Goal: Register for event/course

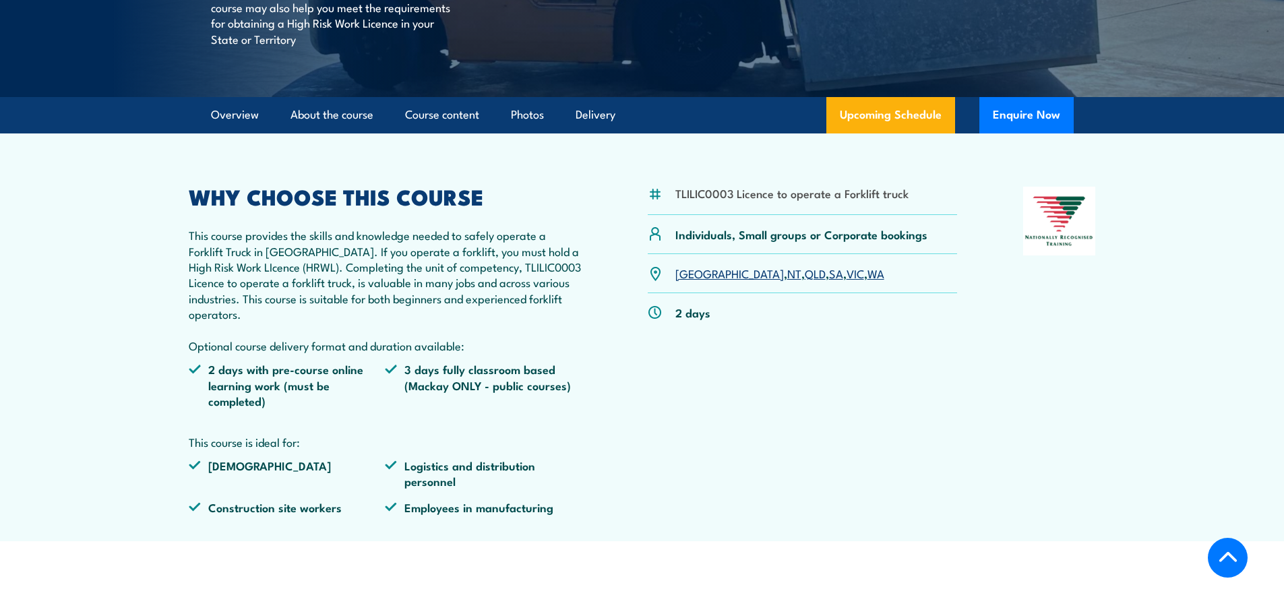
scroll to position [337, 0]
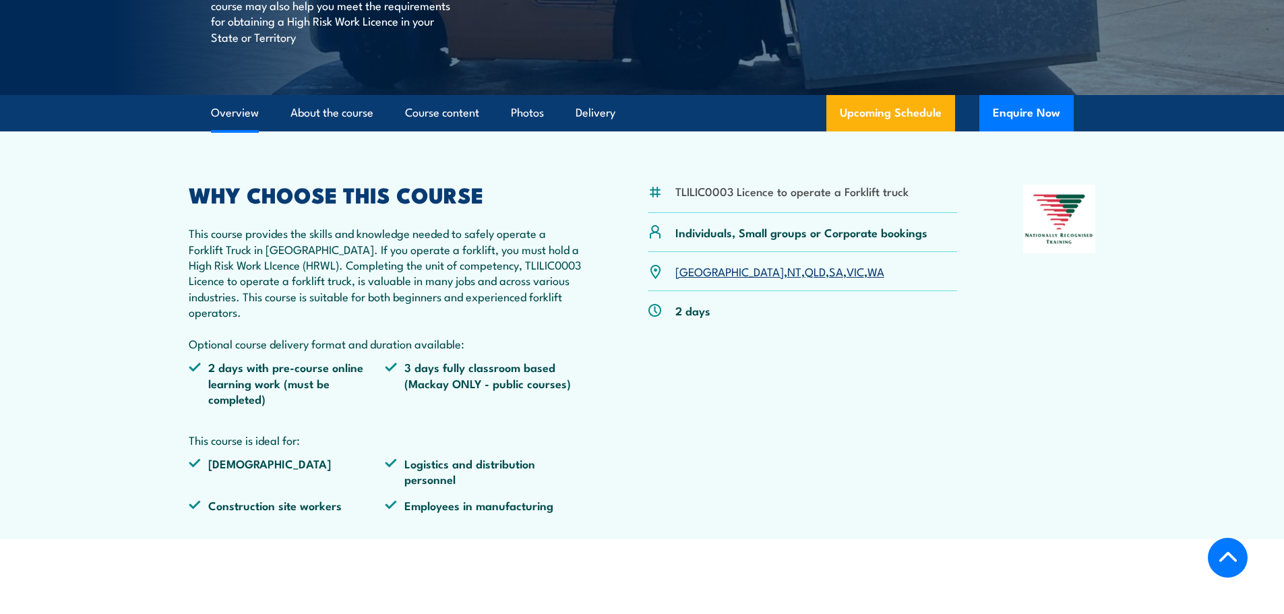
click at [867, 274] on link "WA" at bounding box center [875, 271] width 17 height 16
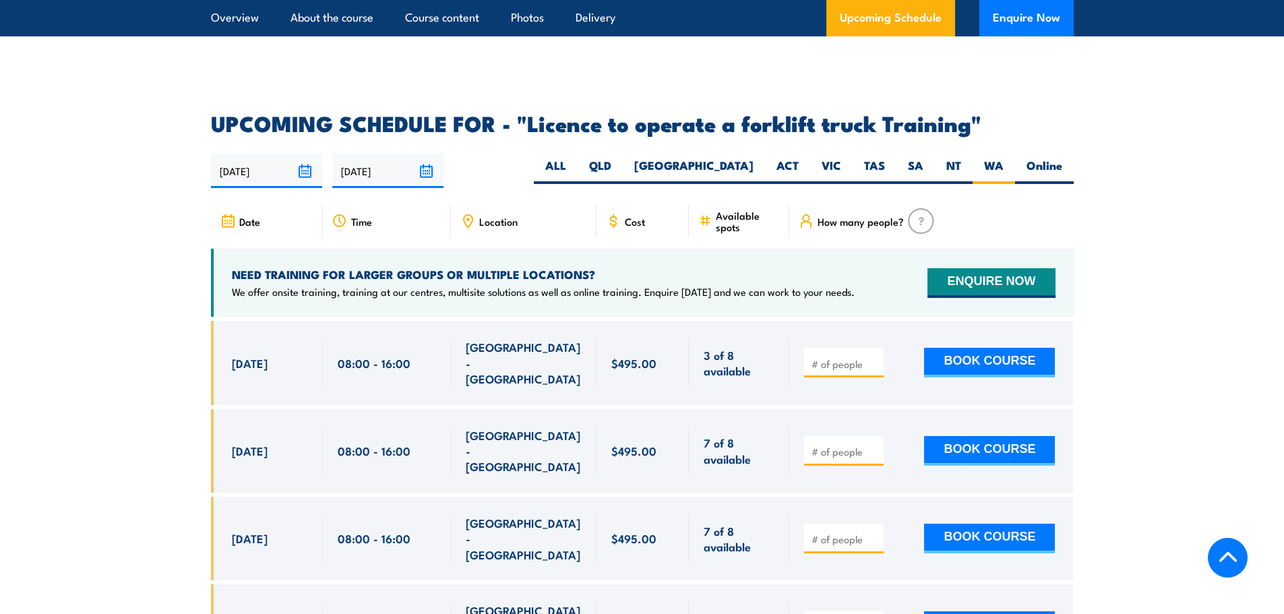
scroll to position [2188, 0]
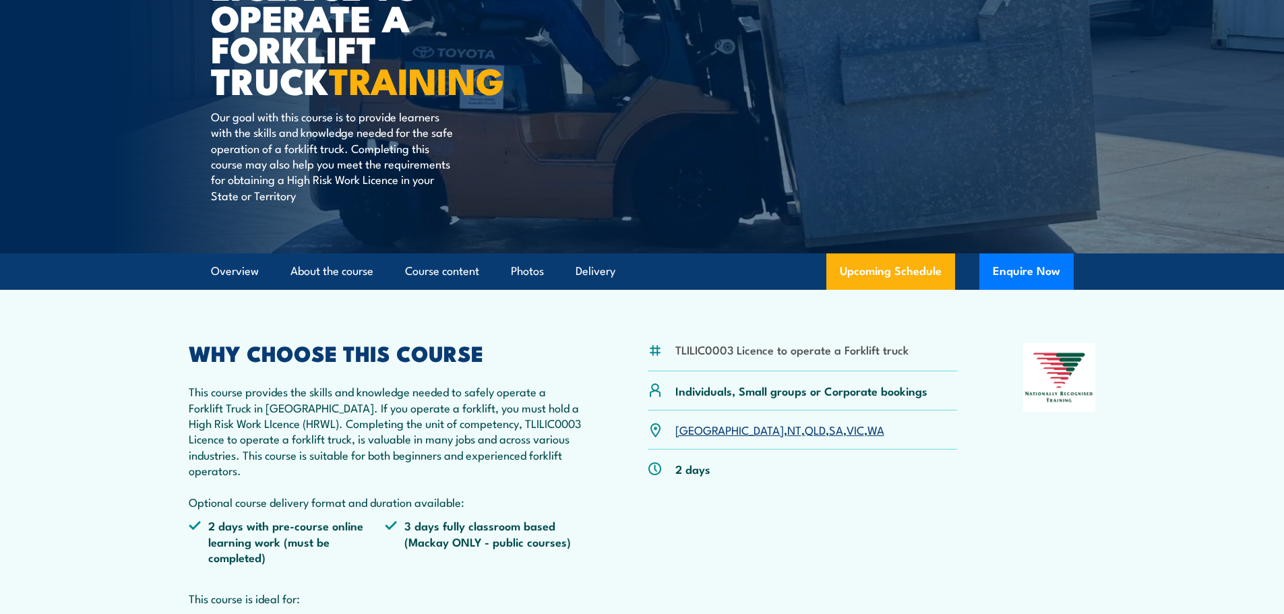
scroll to position [202, 0]
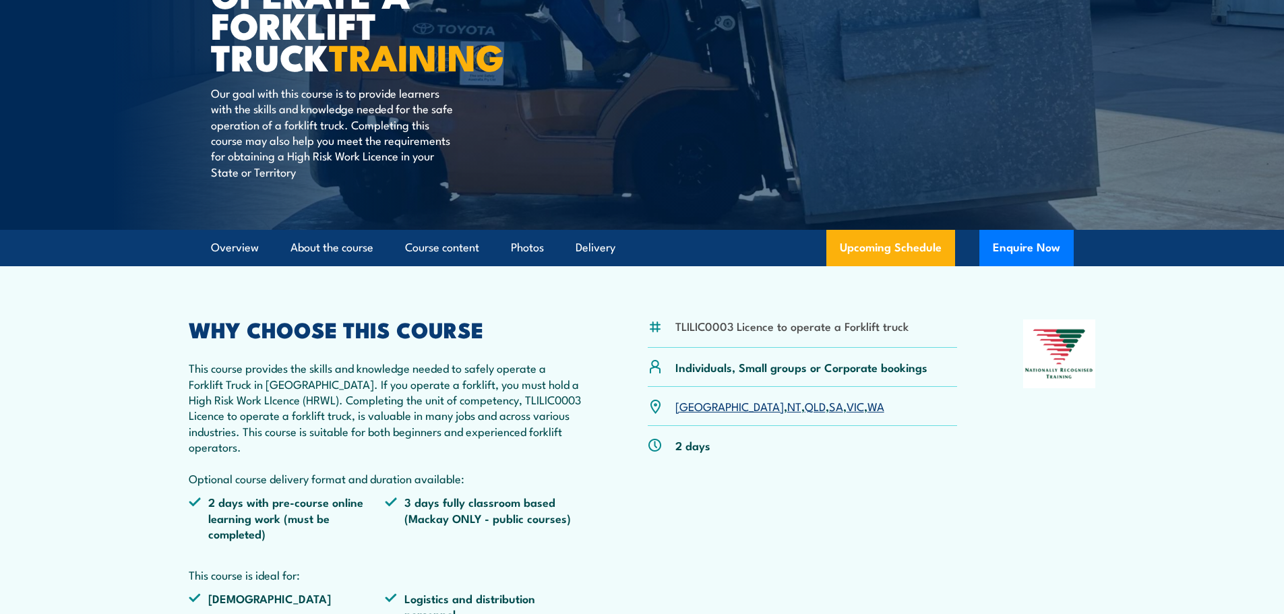
click at [867, 410] on link "WA" at bounding box center [875, 406] width 17 height 16
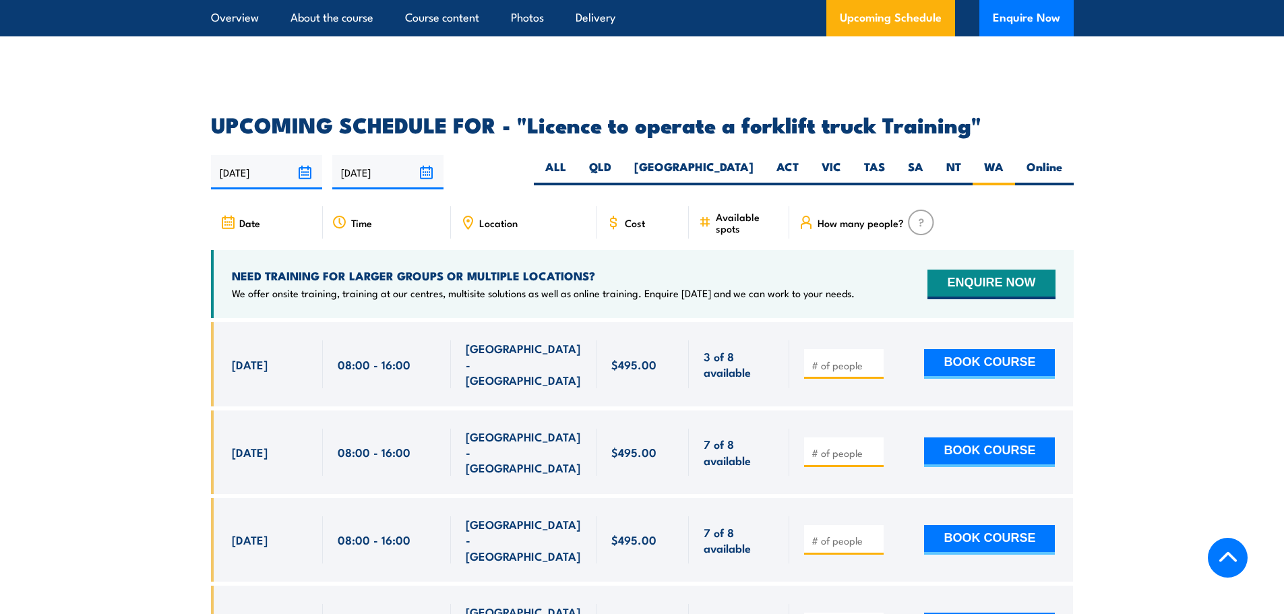
scroll to position [2156, 0]
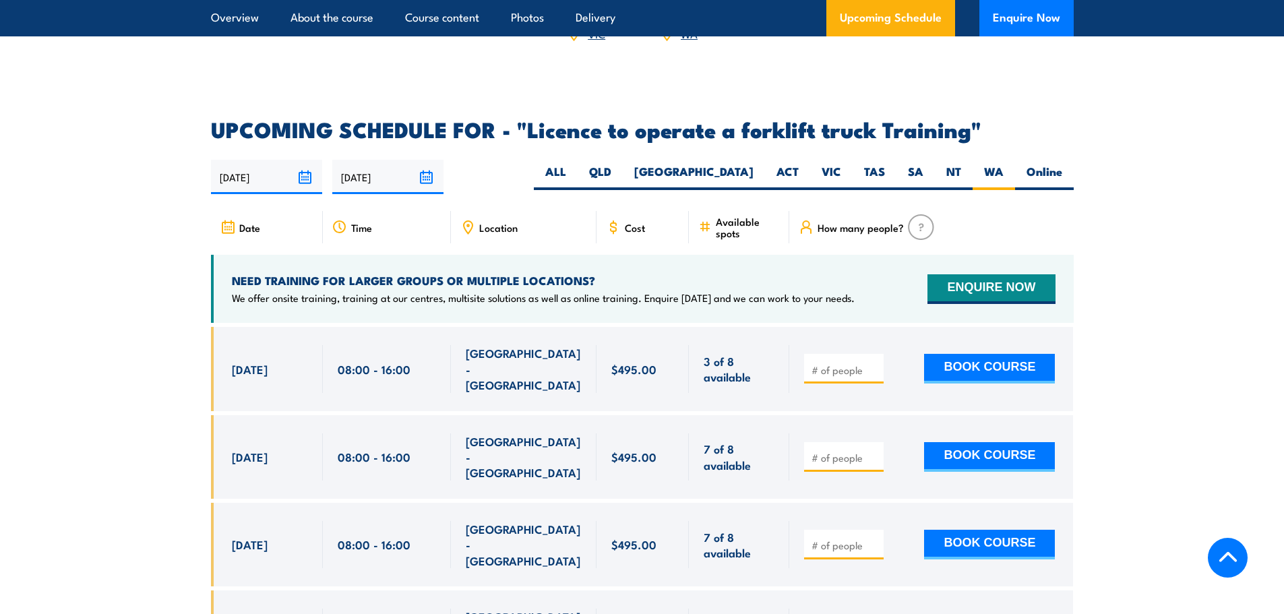
click at [505, 346] on span "[GEOGRAPHIC_DATA] - [GEOGRAPHIC_DATA]" at bounding box center [524, 368] width 116 height 47
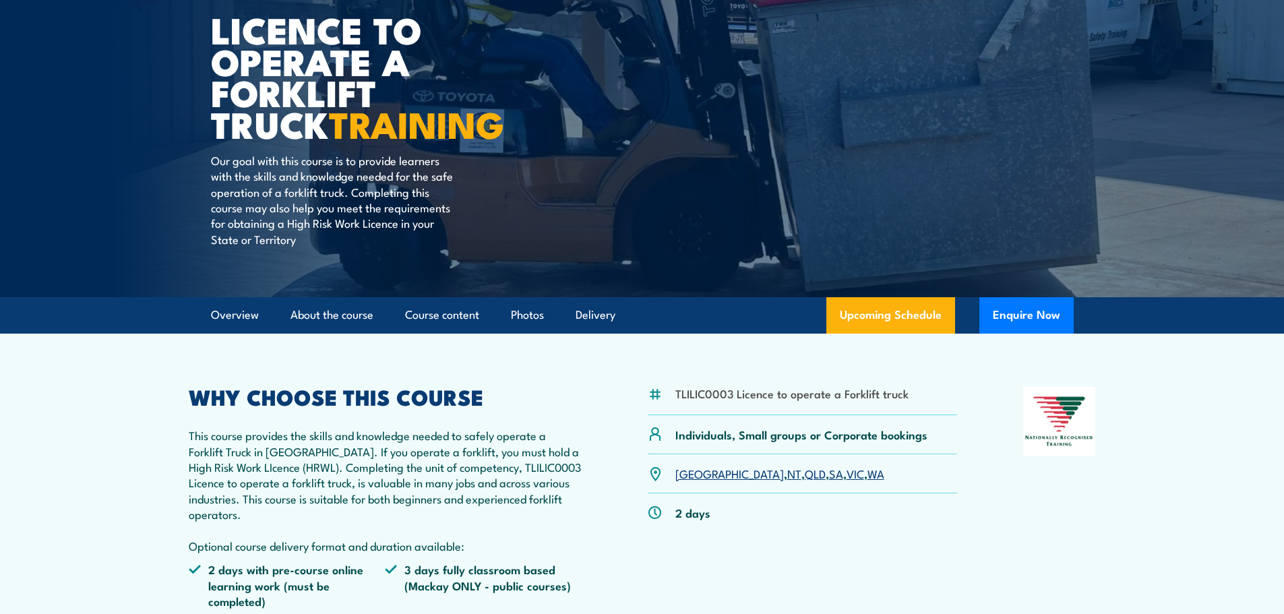
scroll to position [0, 0]
